Goal: Information Seeking & Learning: Learn about a topic

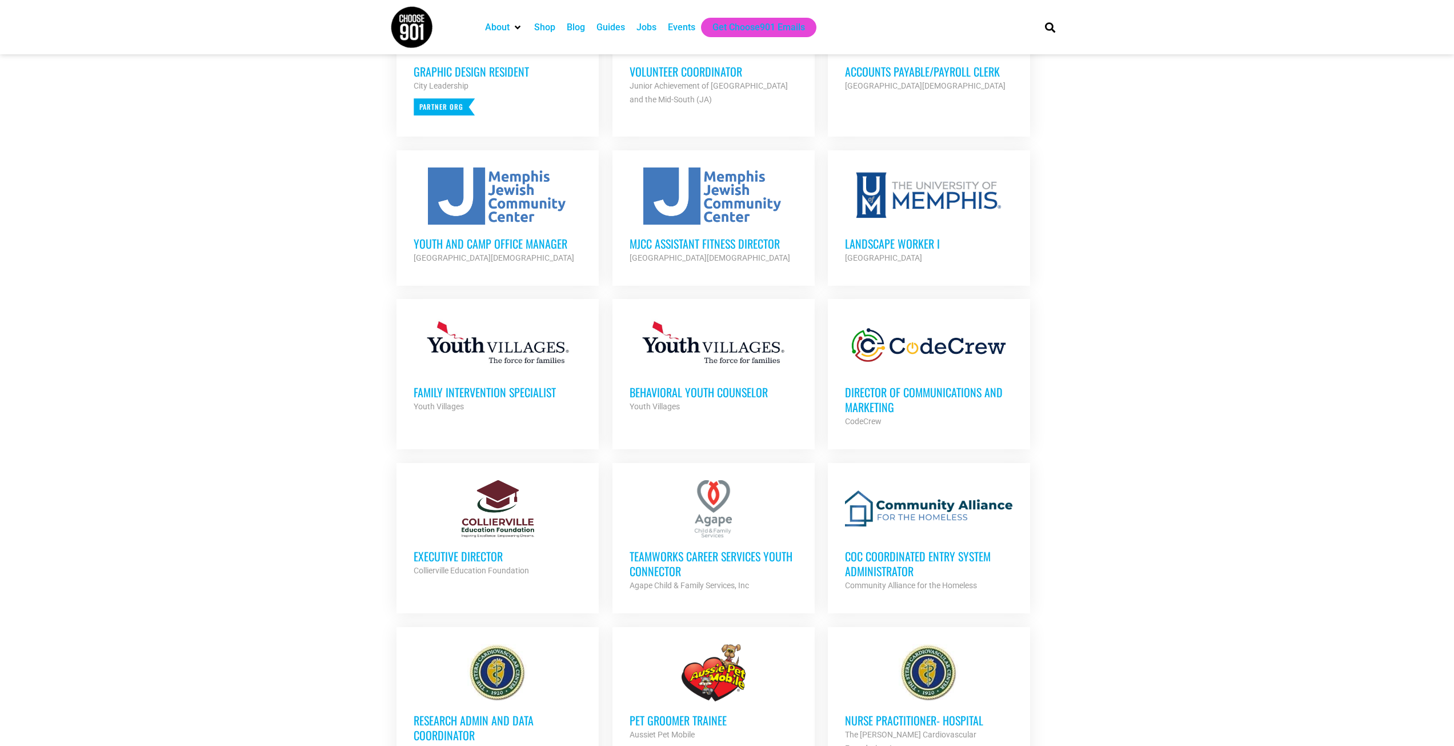
scroll to position [557, 0]
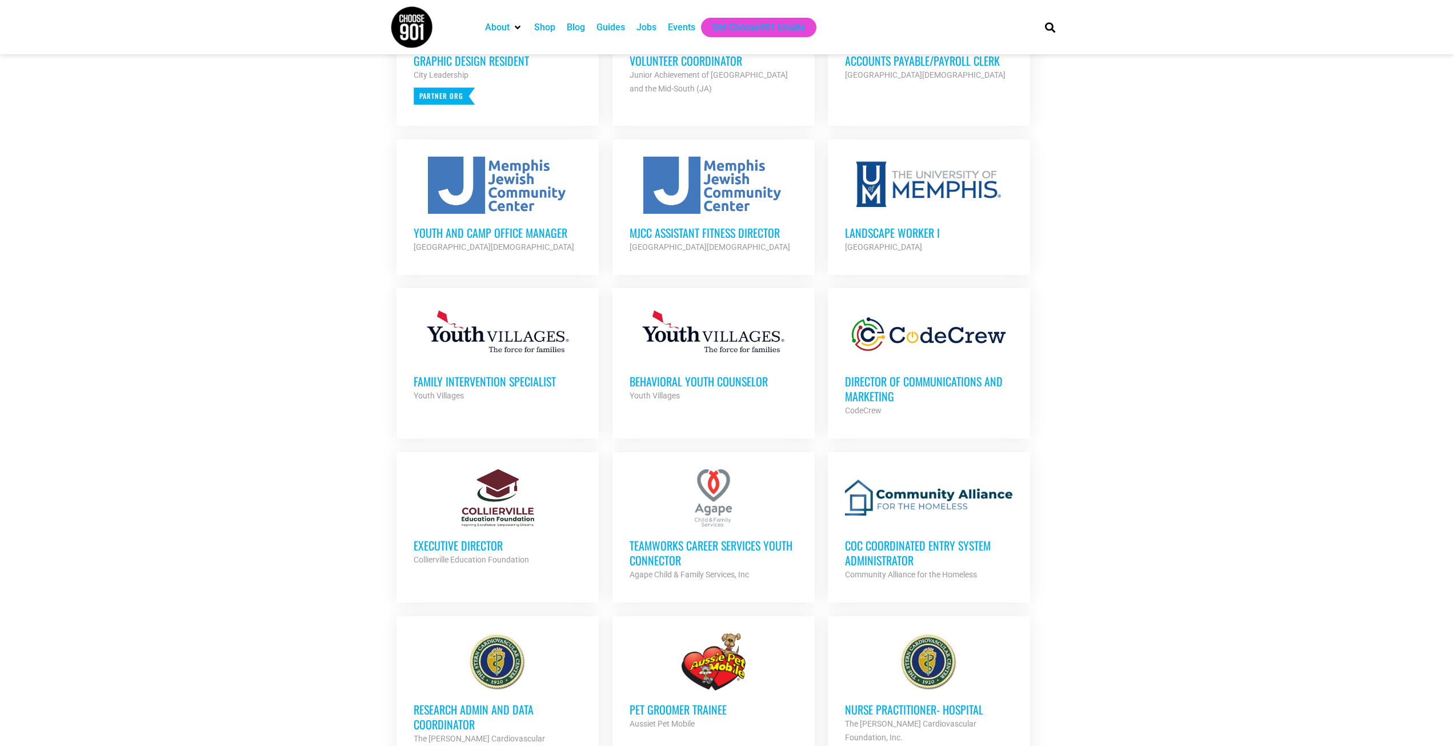
click at [929, 377] on h3 "Director of Communications and Marketing" at bounding box center [929, 389] width 168 height 30
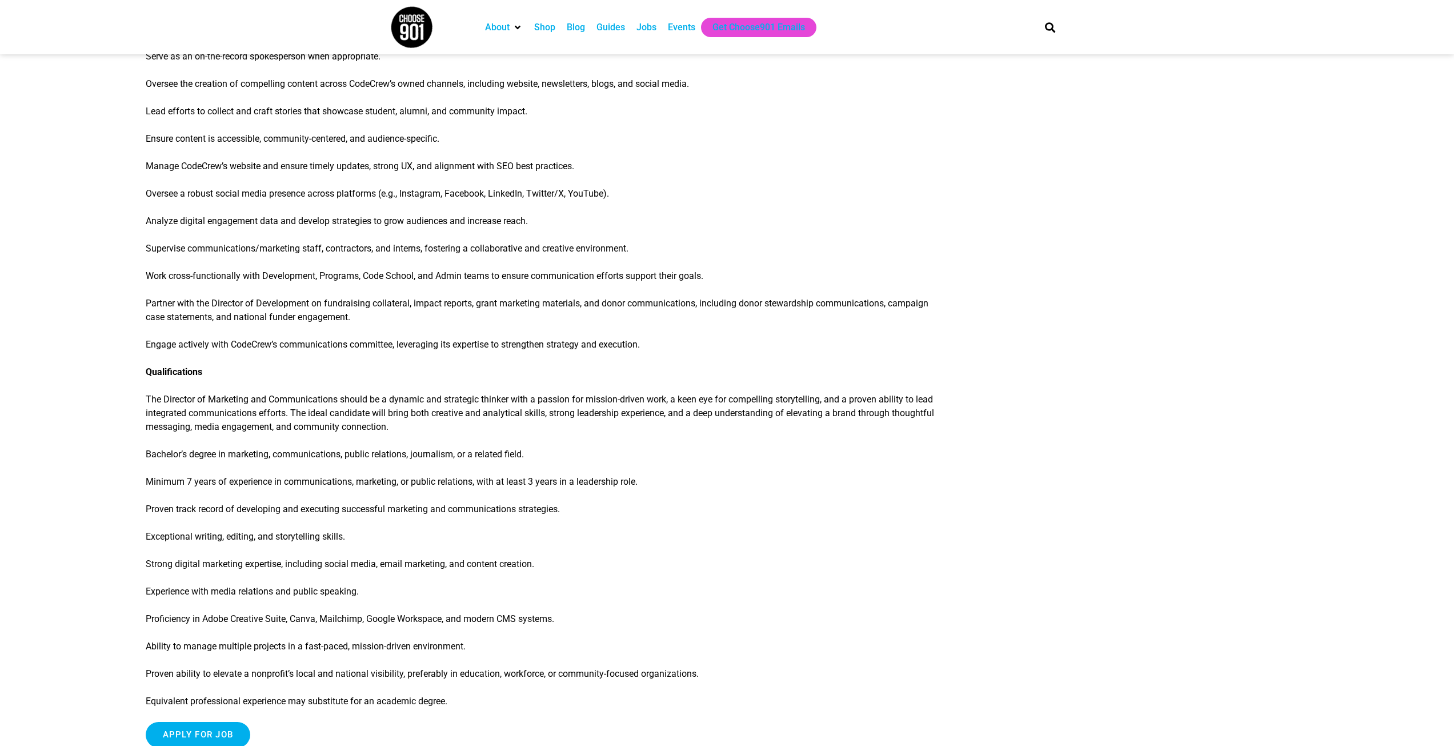
scroll to position [686, 0]
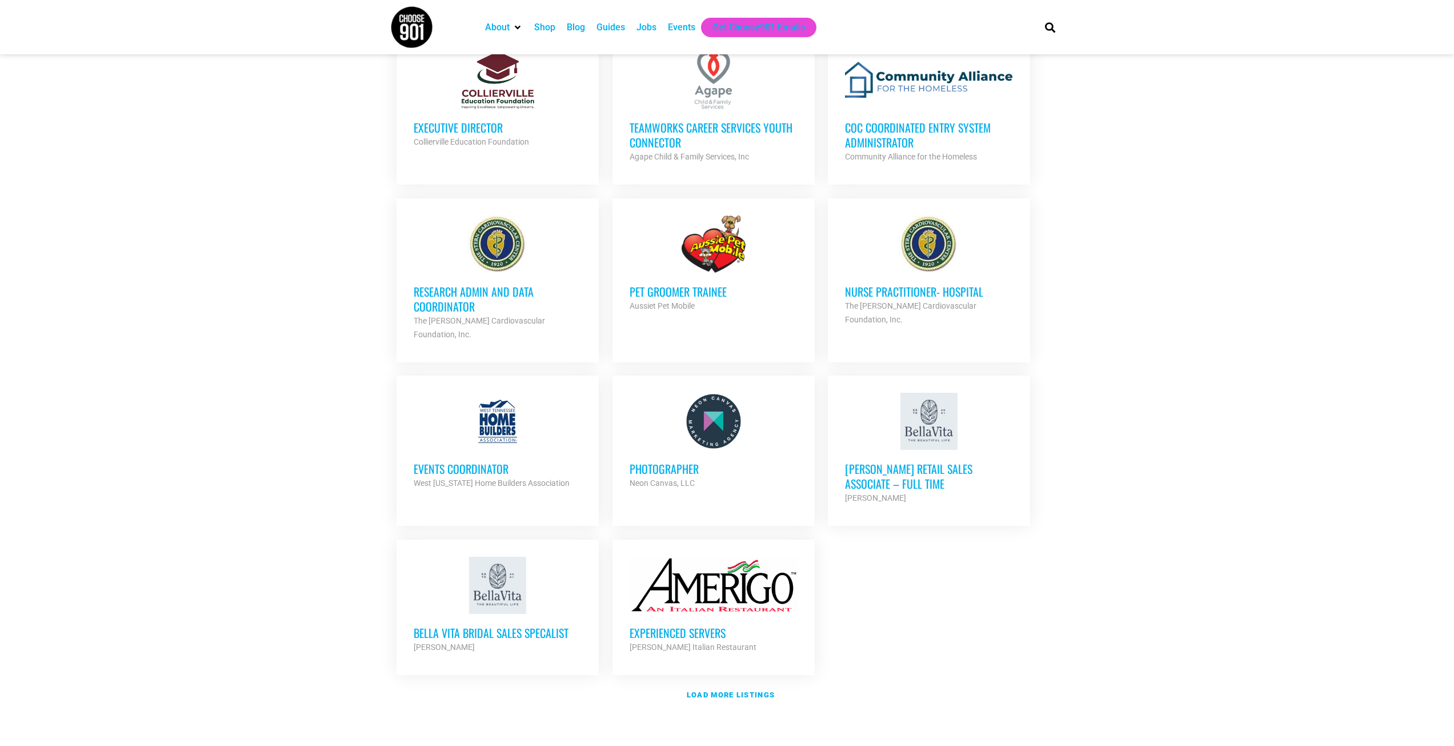
scroll to position [900, 0]
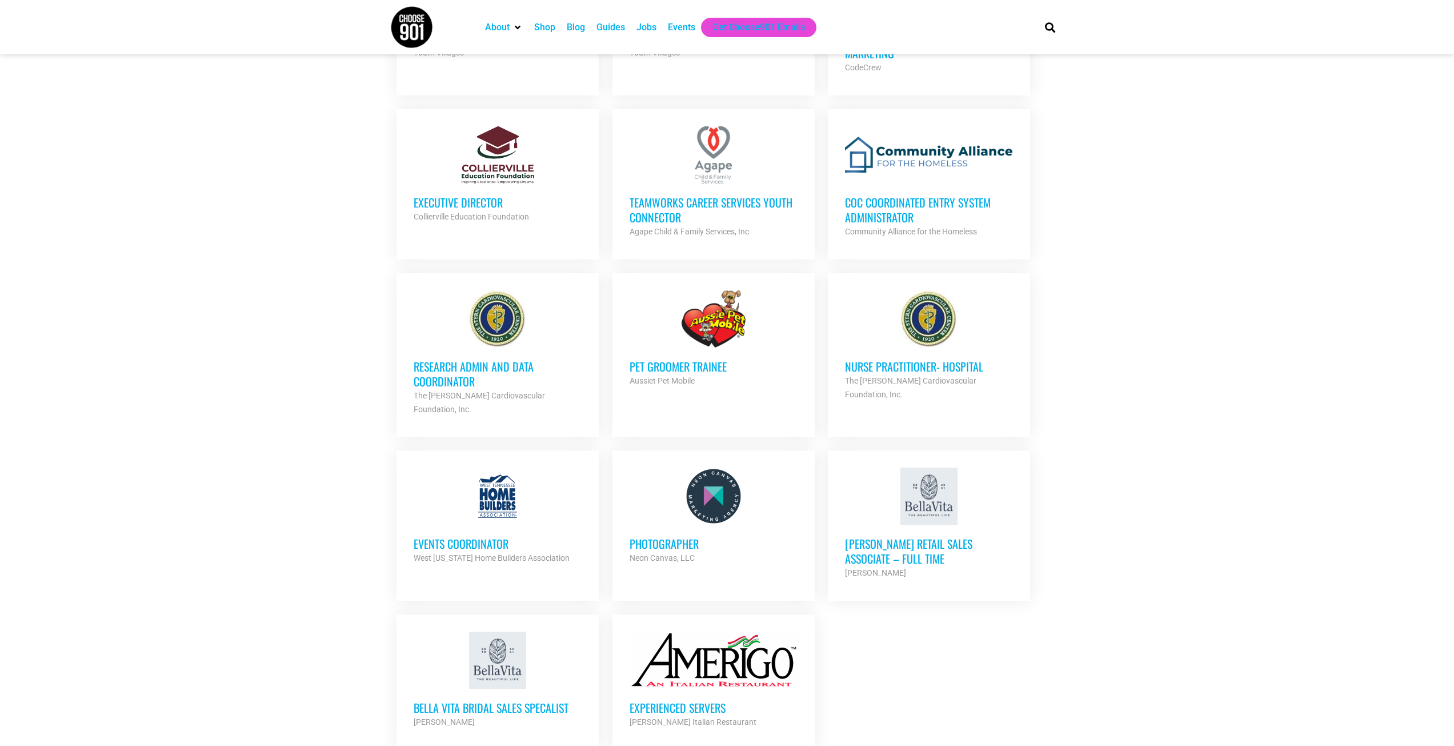
click at [456, 201] on h3 "Executive Director" at bounding box center [498, 202] width 168 height 15
